Goal: Information Seeking & Learning: Compare options

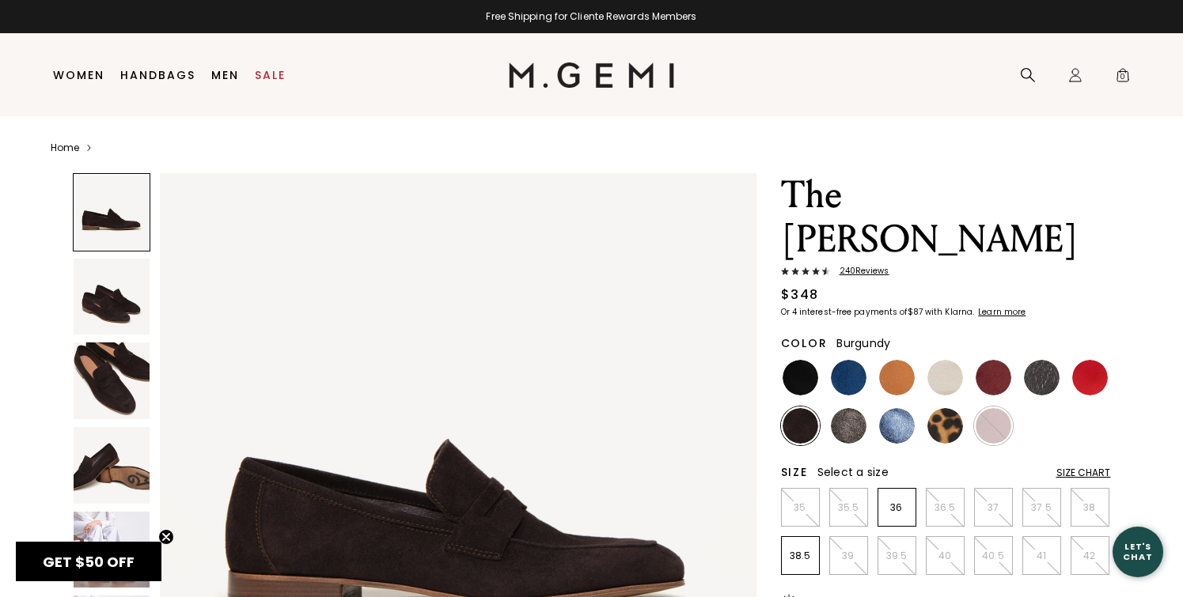
click at [982, 408] on img at bounding box center [994, 426] width 36 height 36
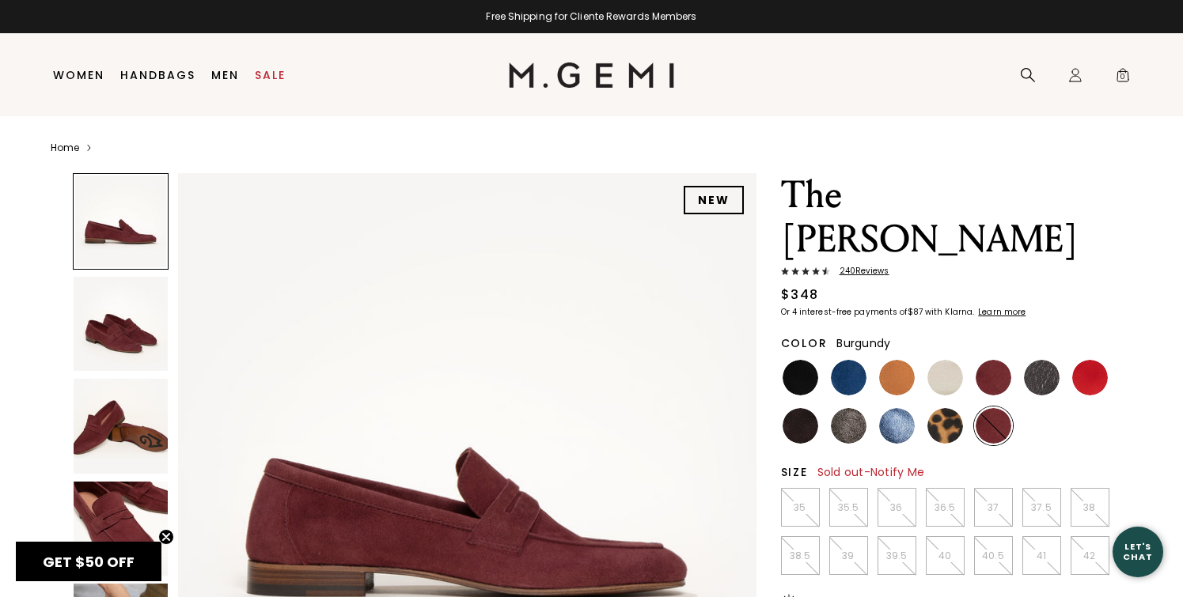
click at [990, 360] on img at bounding box center [994, 378] width 36 height 36
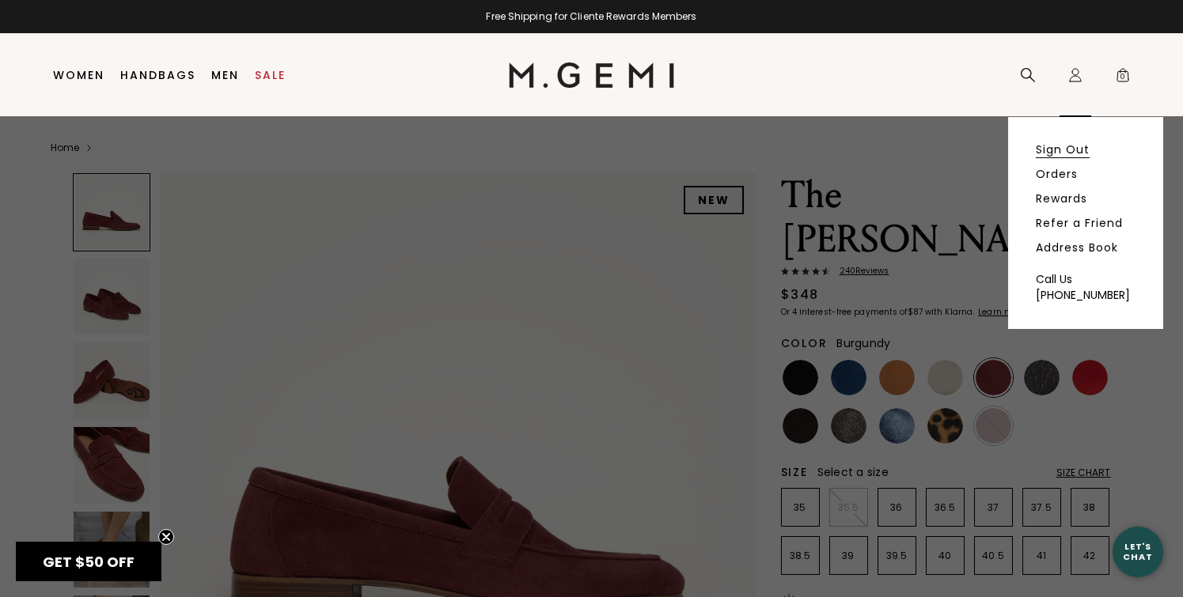
click at [1084, 156] on link "Sign Out" at bounding box center [1063, 149] width 54 height 14
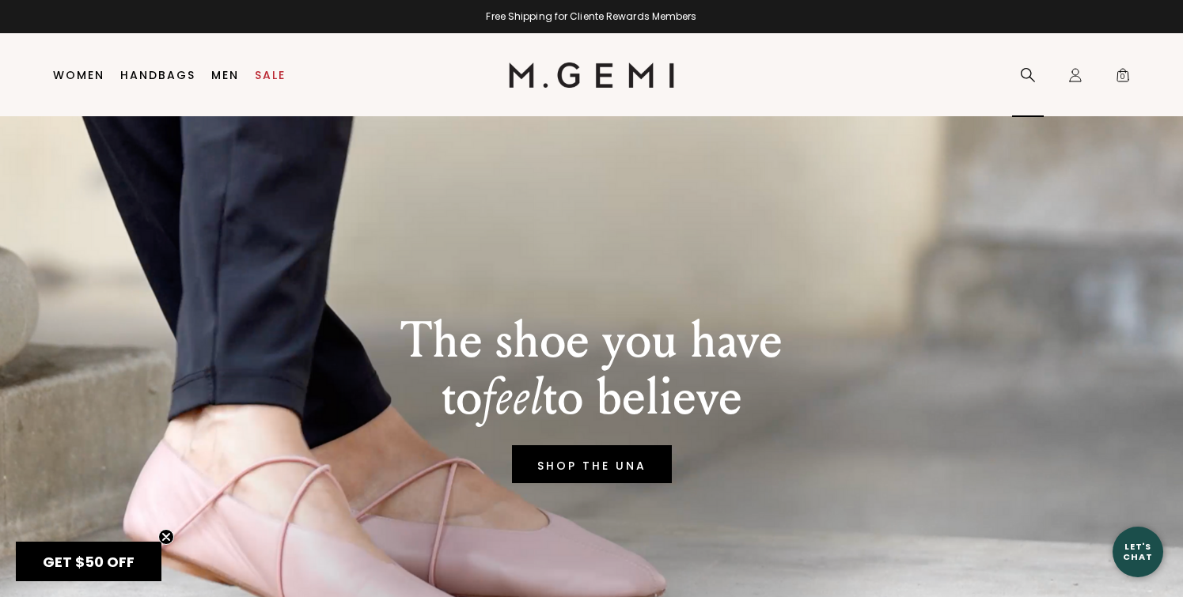
click at [1021, 70] on icon at bounding box center [1028, 75] width 14 height 14
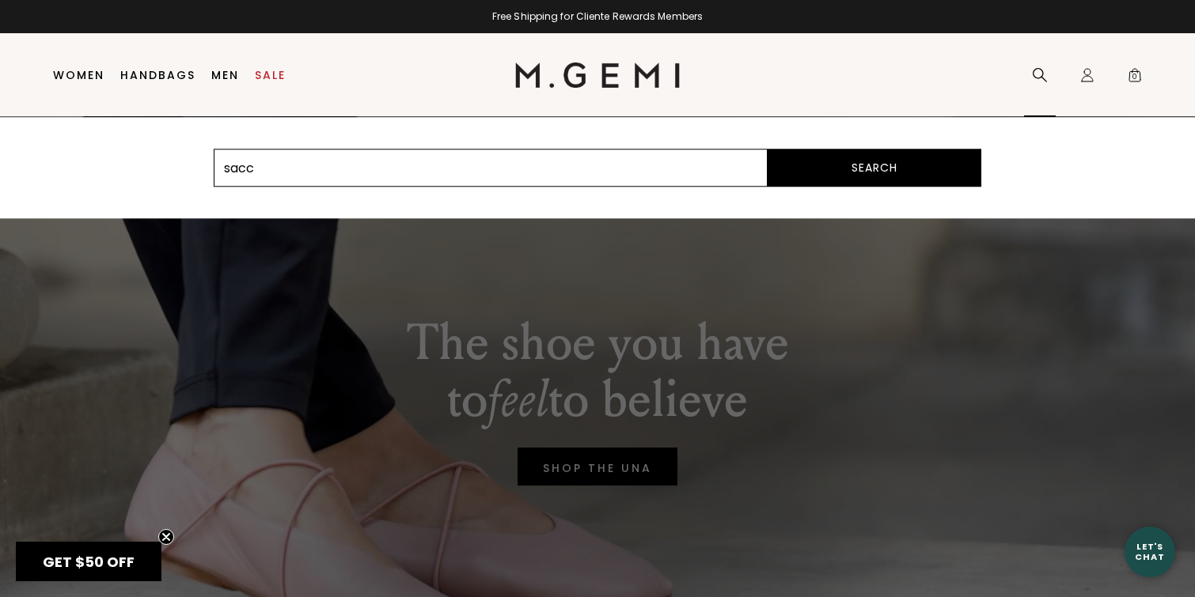
type input "sacca donna"
click at [887, 174] on button "Search" at bounding box center [874, 168] width 214 height 38
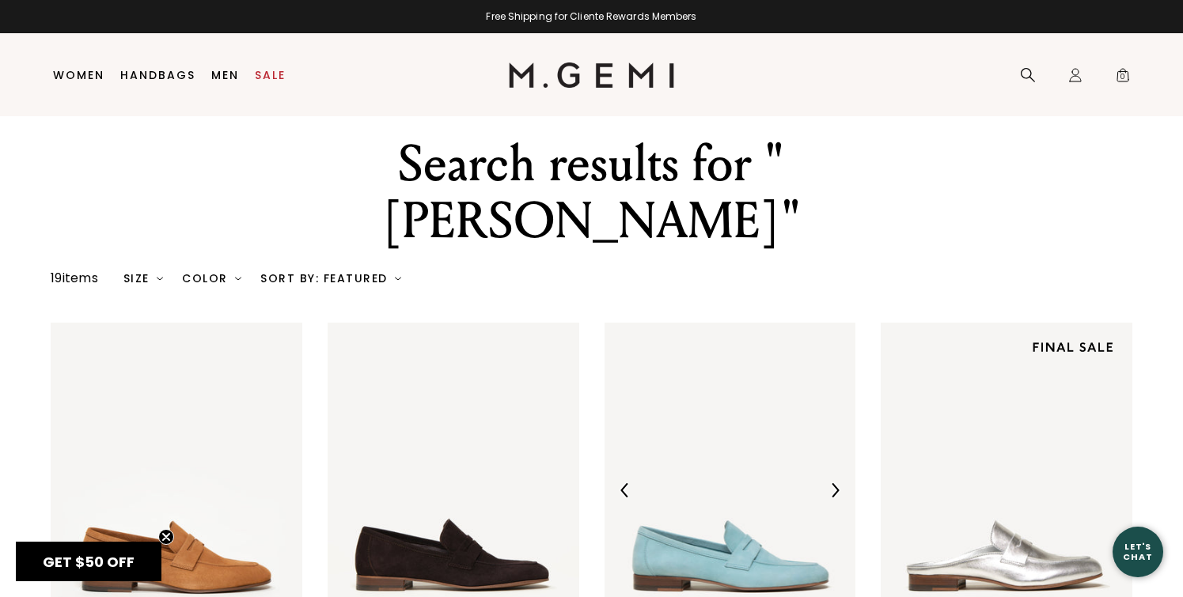
click at [650, 335] on img at bounding box center [730, 490] width 252 height 335
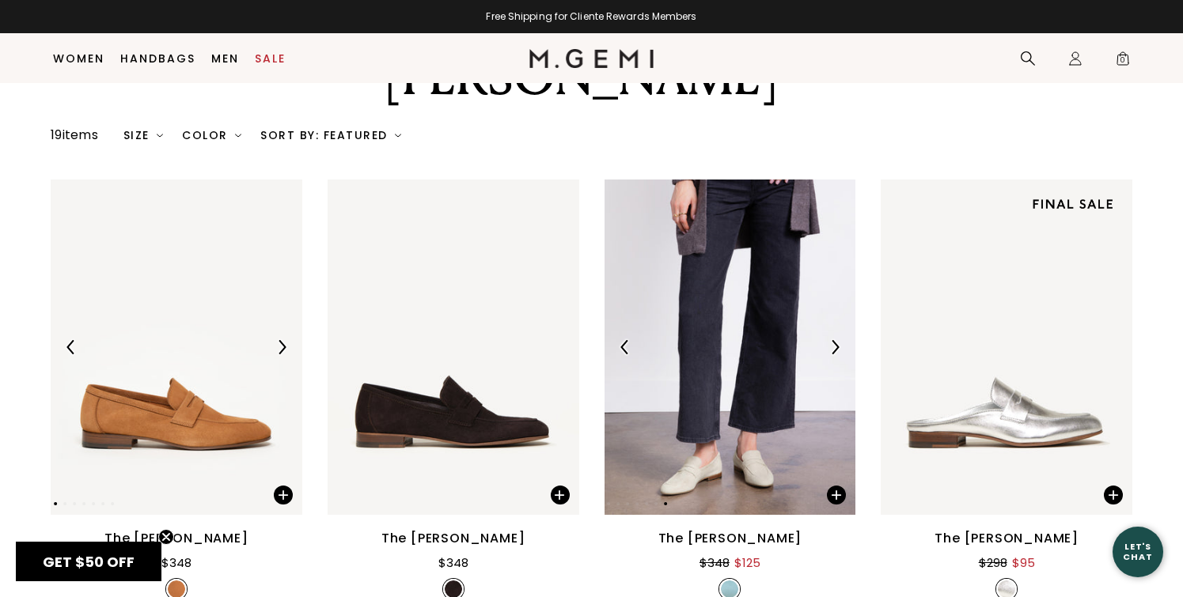
scroll to position [106, 0]
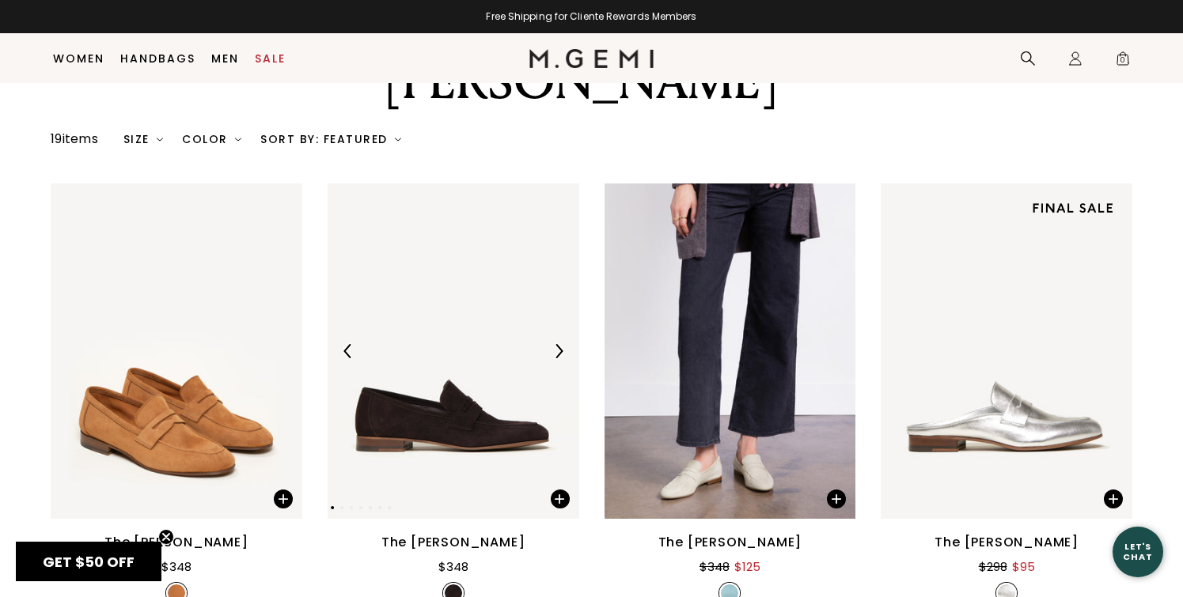
click at [436, 286] on img at bounding box center [454, 351] width 252 height 335
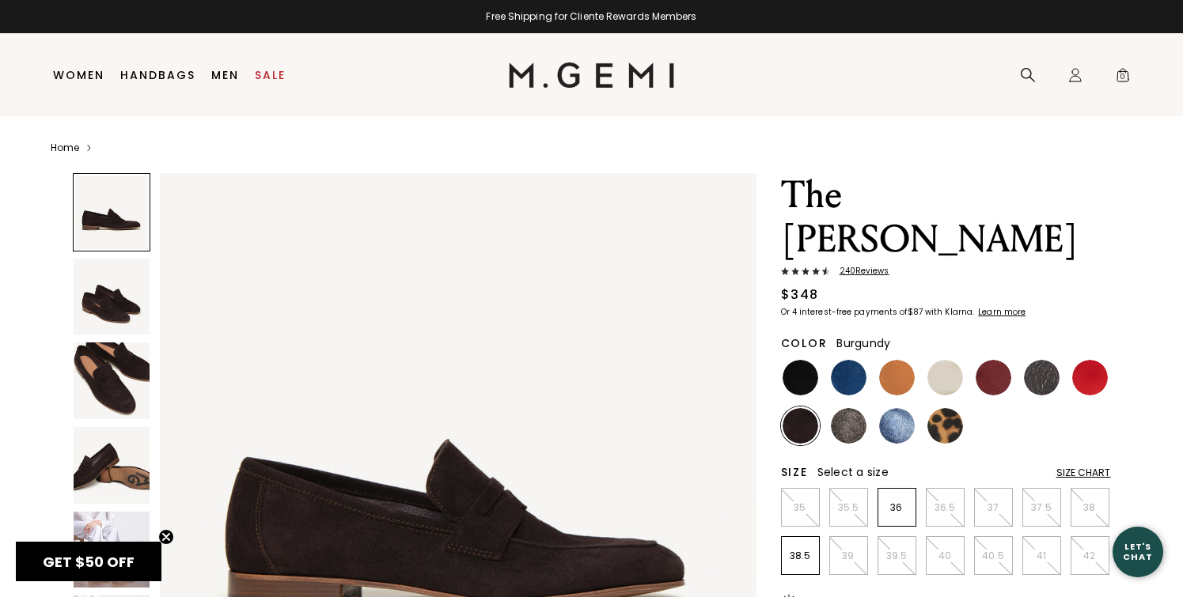
click at [1002, 360] on img at bounding box center [994, 378] width 36 height 36
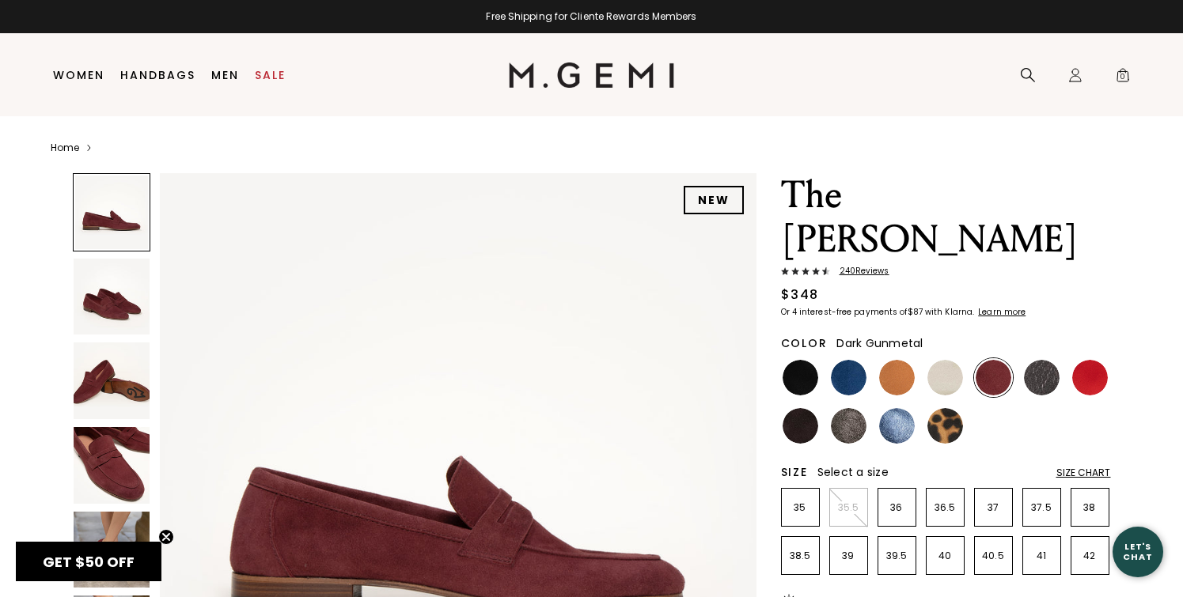
click at [1048, 360] on img at bounding box center [1042, 378] width 36 height 36
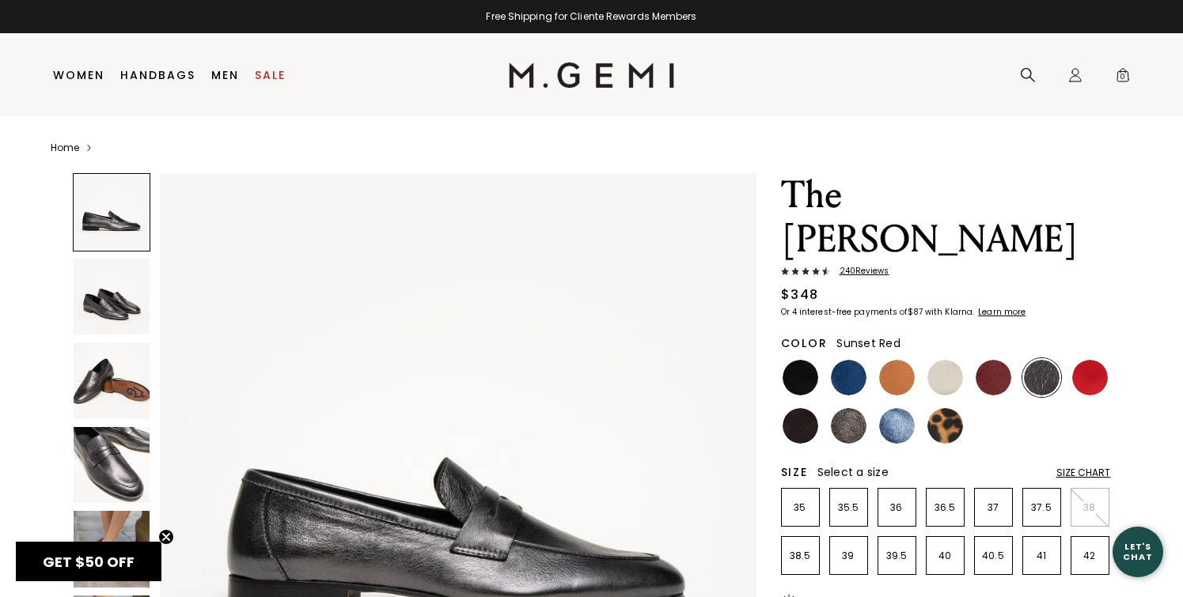
click at [1097, 360] on img at bounding box center [1090, 378] width 36 height 36
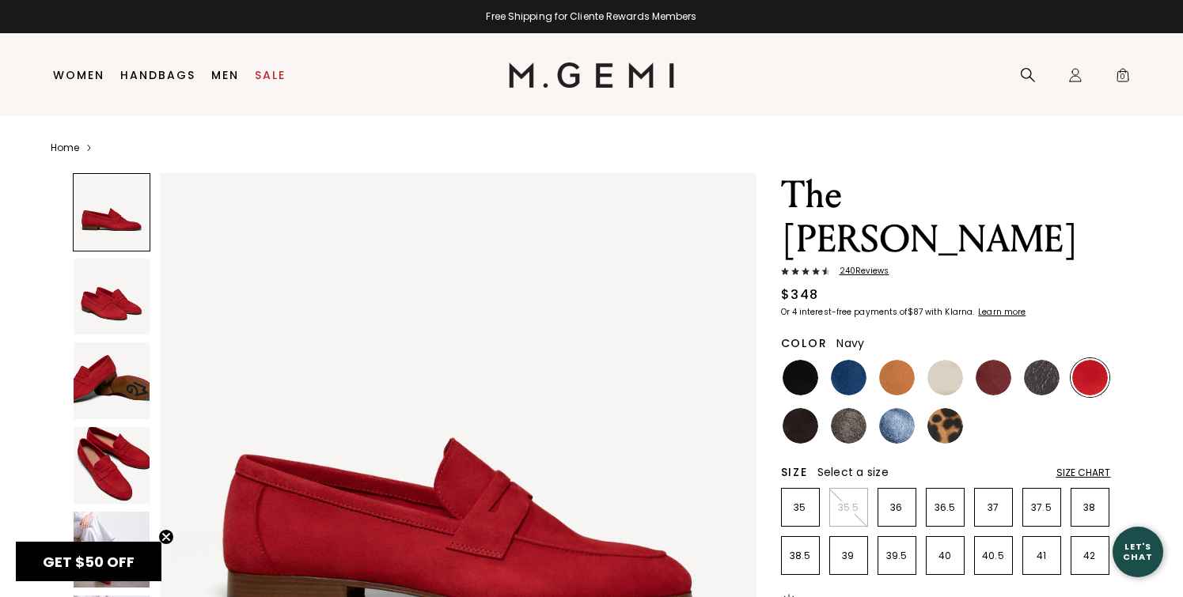
click at [857, 360] on img at bounding box center [849, 378] width 36 height 36
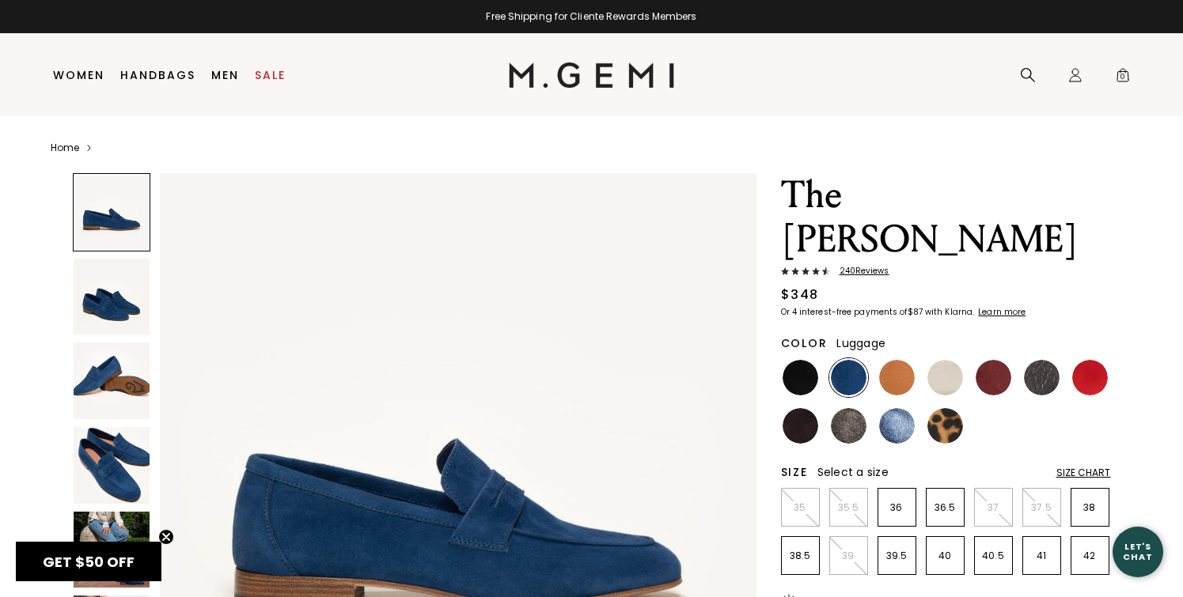
click at [907, 360] on img at bounding box center [897, 378] width 36 height 36
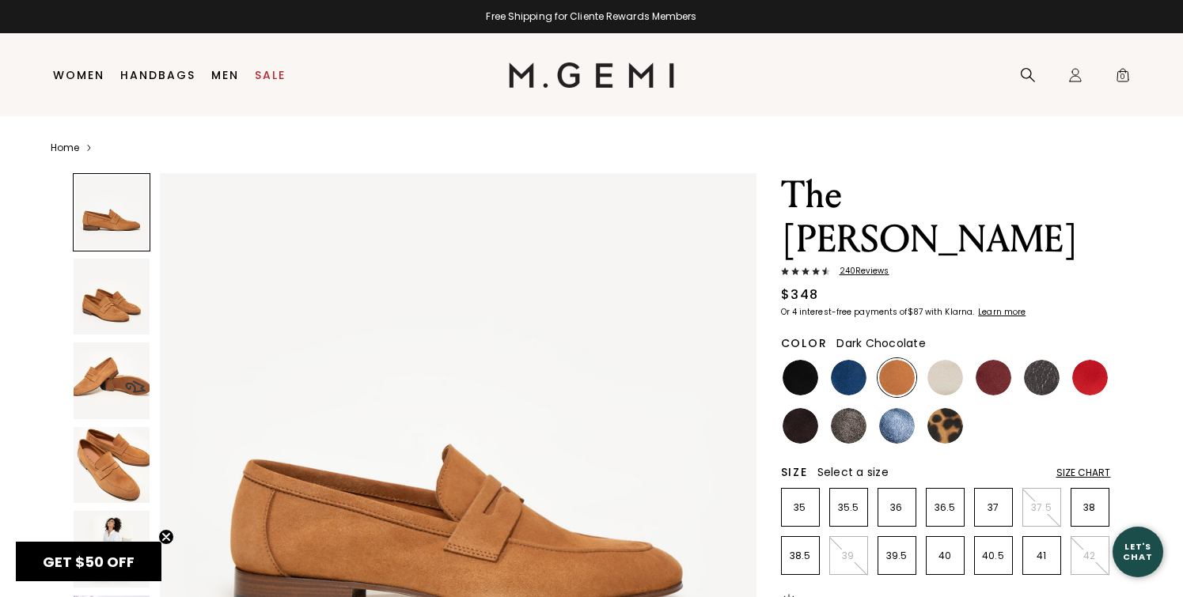
click at [792, 408] on img at bounding box center [800, 426] width 36 height 36
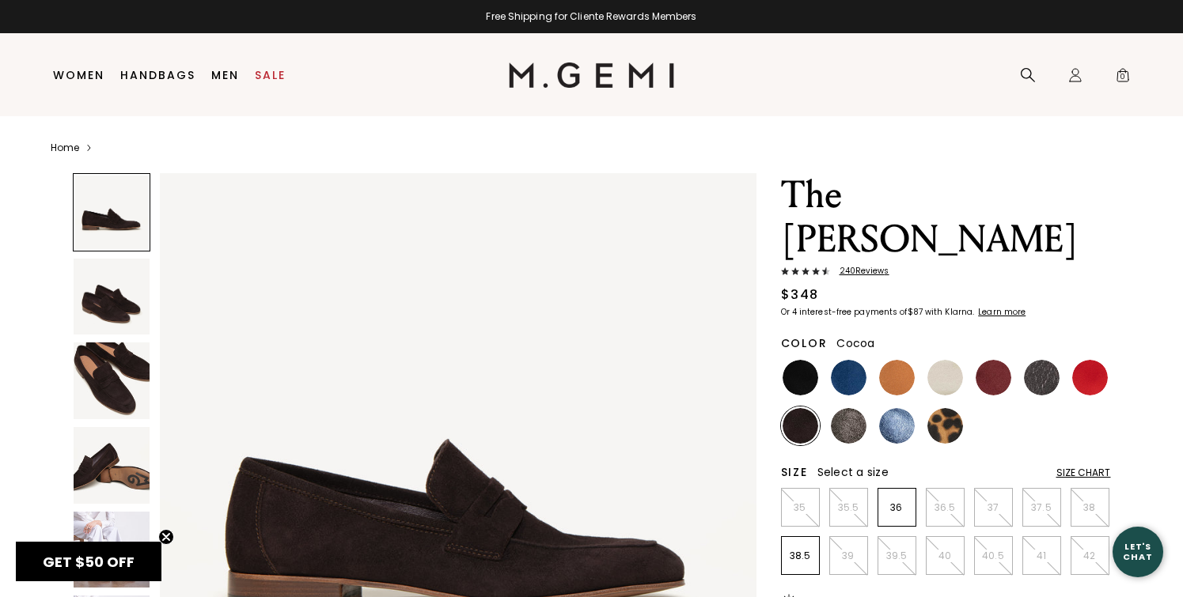
click at [858, 408] on img at bounding box center [849, 426] width 36 height 36
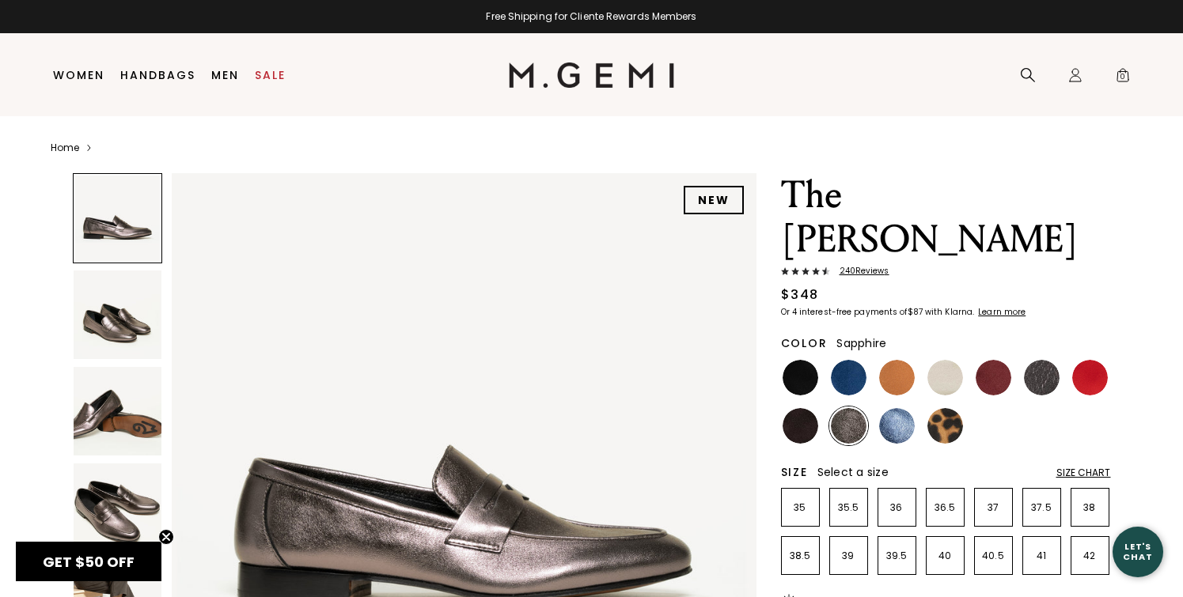
click at [896, 408] on img at bounding box center [897, 426] width 36 height 36
